Goal: Task Accomplishment & Management: Use online tool/utility

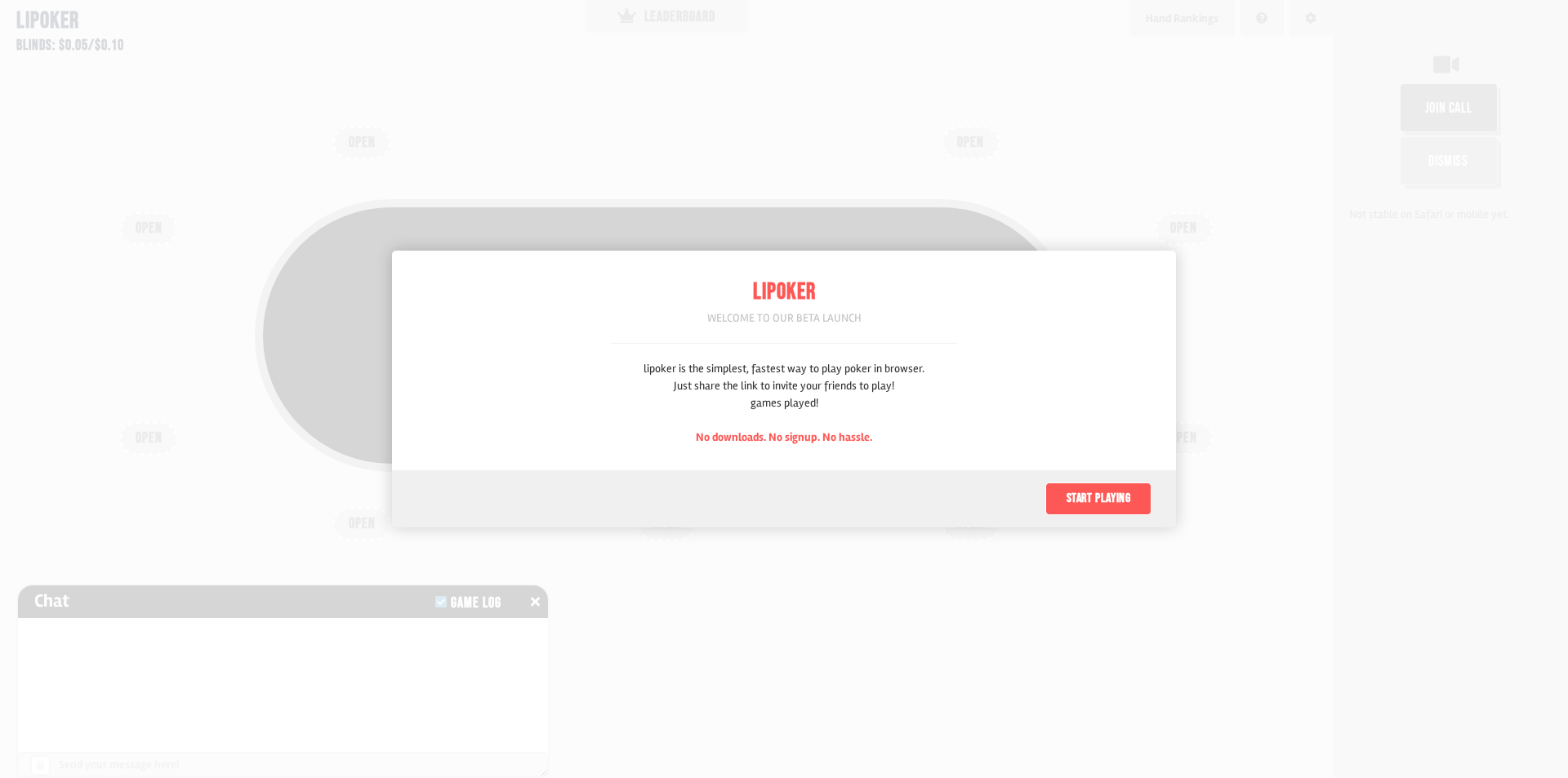
click at [1105, 503] on button "Start playing" at bounding box center [1098, 499] width 106 height 33
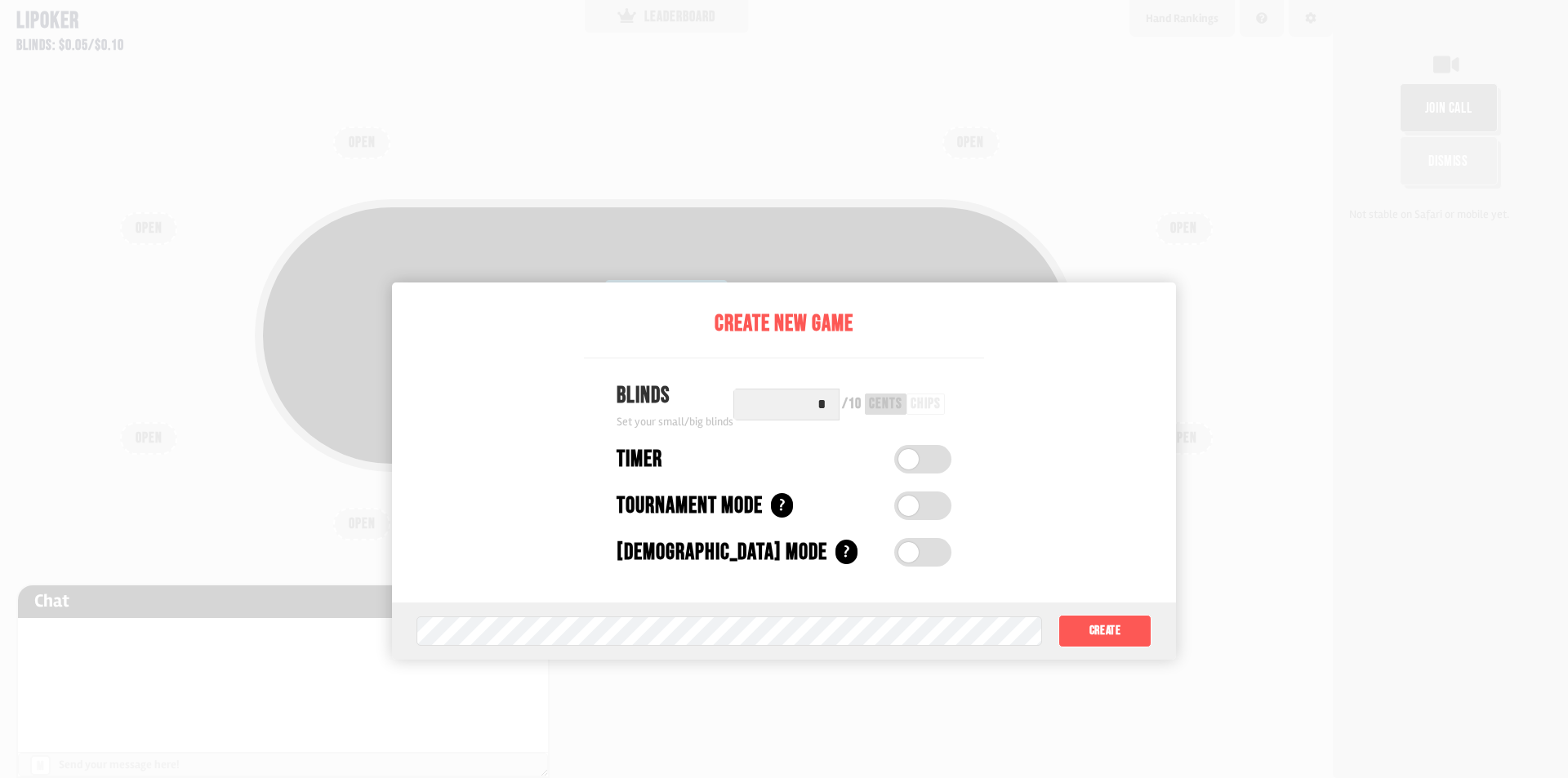
scroll to position [81, 0]
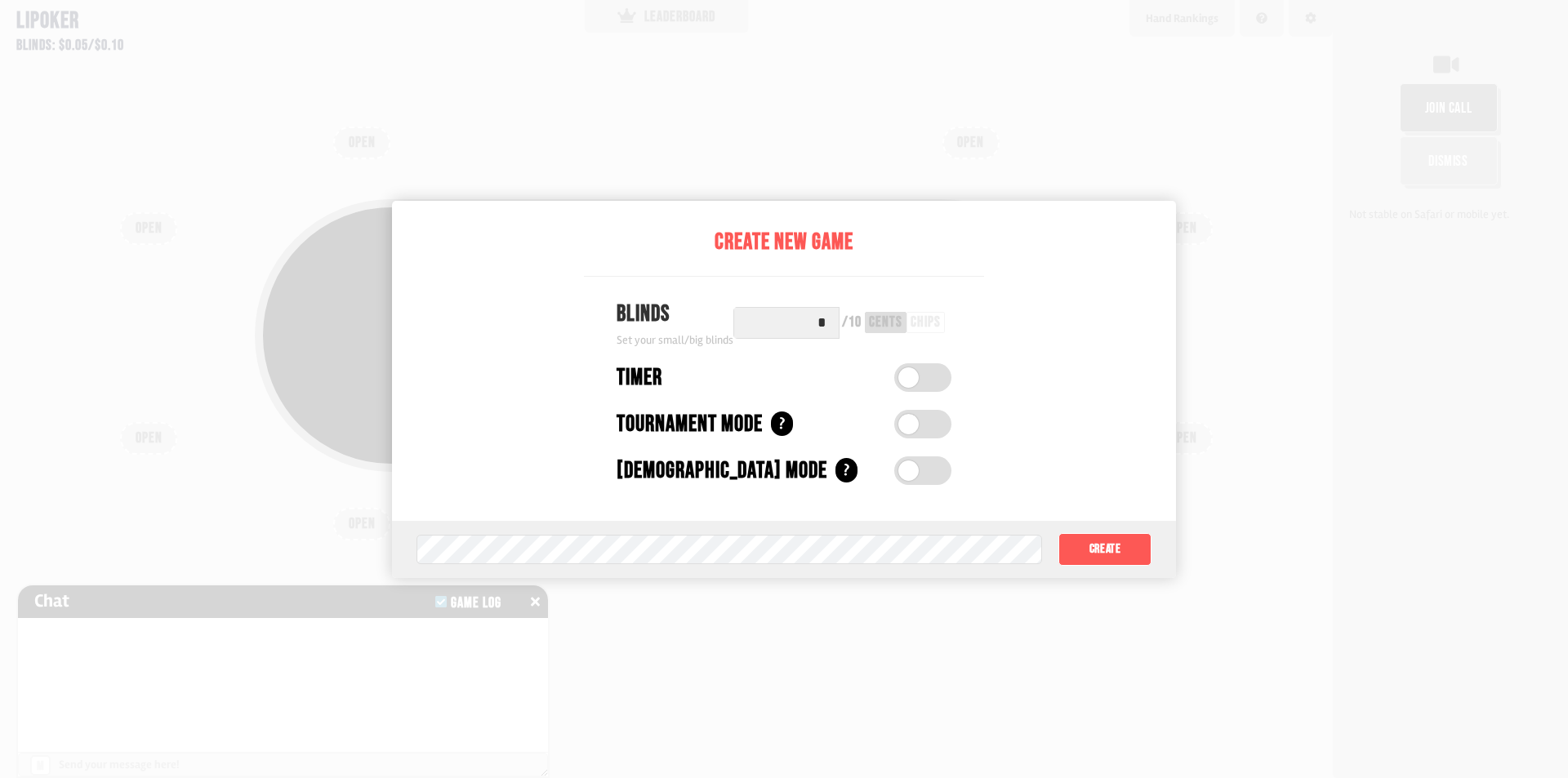
click at [808, 327] on input "*" at bounding box center [786, 323] width 106 height 32
click at [817, 326] on input "*" at bounding box center [786, 323] width 106 height 32
click at [928, 326] on div "chips" at bounding box center [926, 322] width 30 height 14
click at [1025, 344] on div "Create New Game Blinds Set your small/big blinds * / 10 cents chips Timer Timer…" at bounding box center [784, 389] width 784 height 377
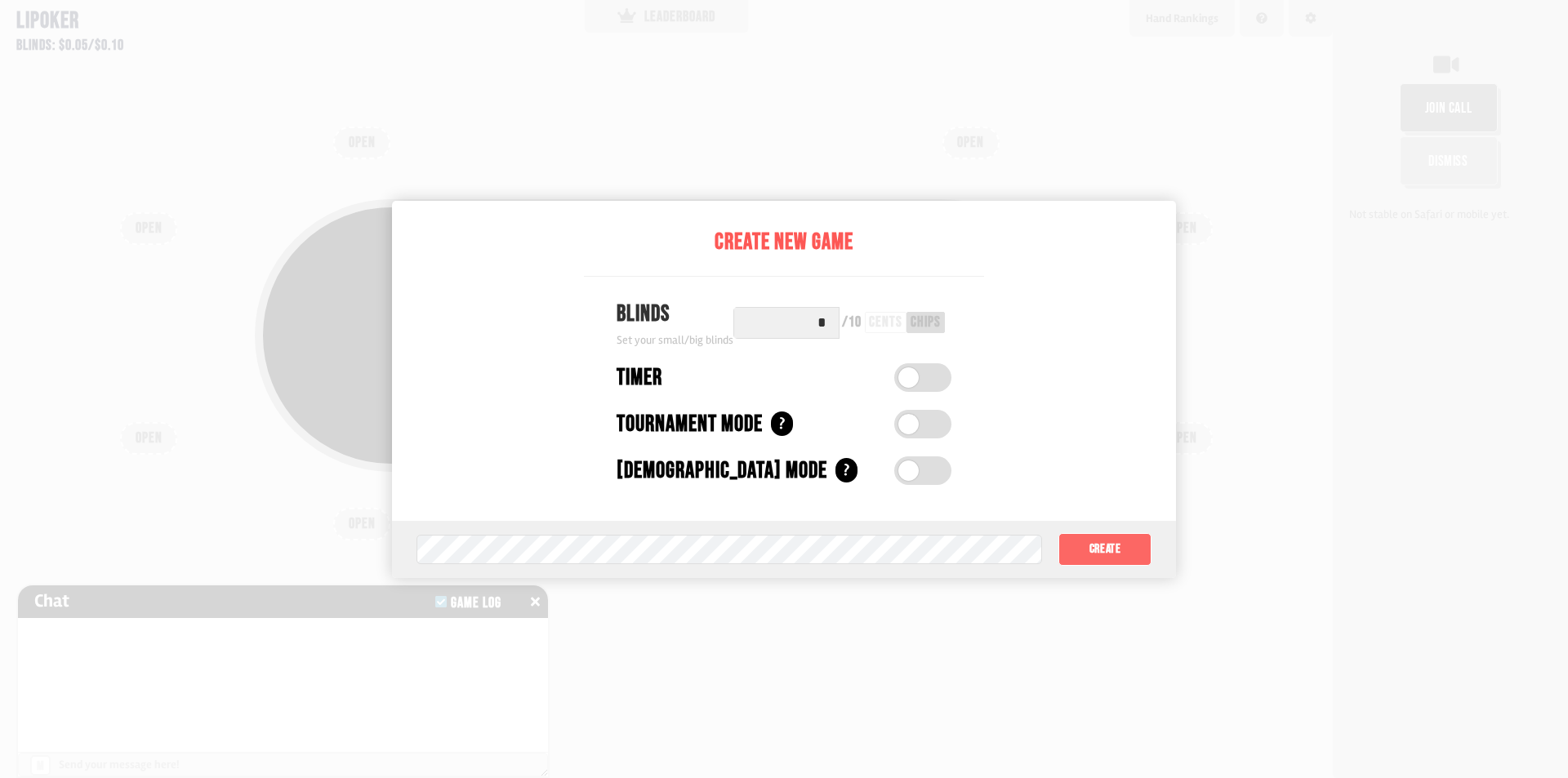
click at [1084, 550] on button "Create" at bounding box center [1105, 549] width 93 height 33
